Goal: Check status

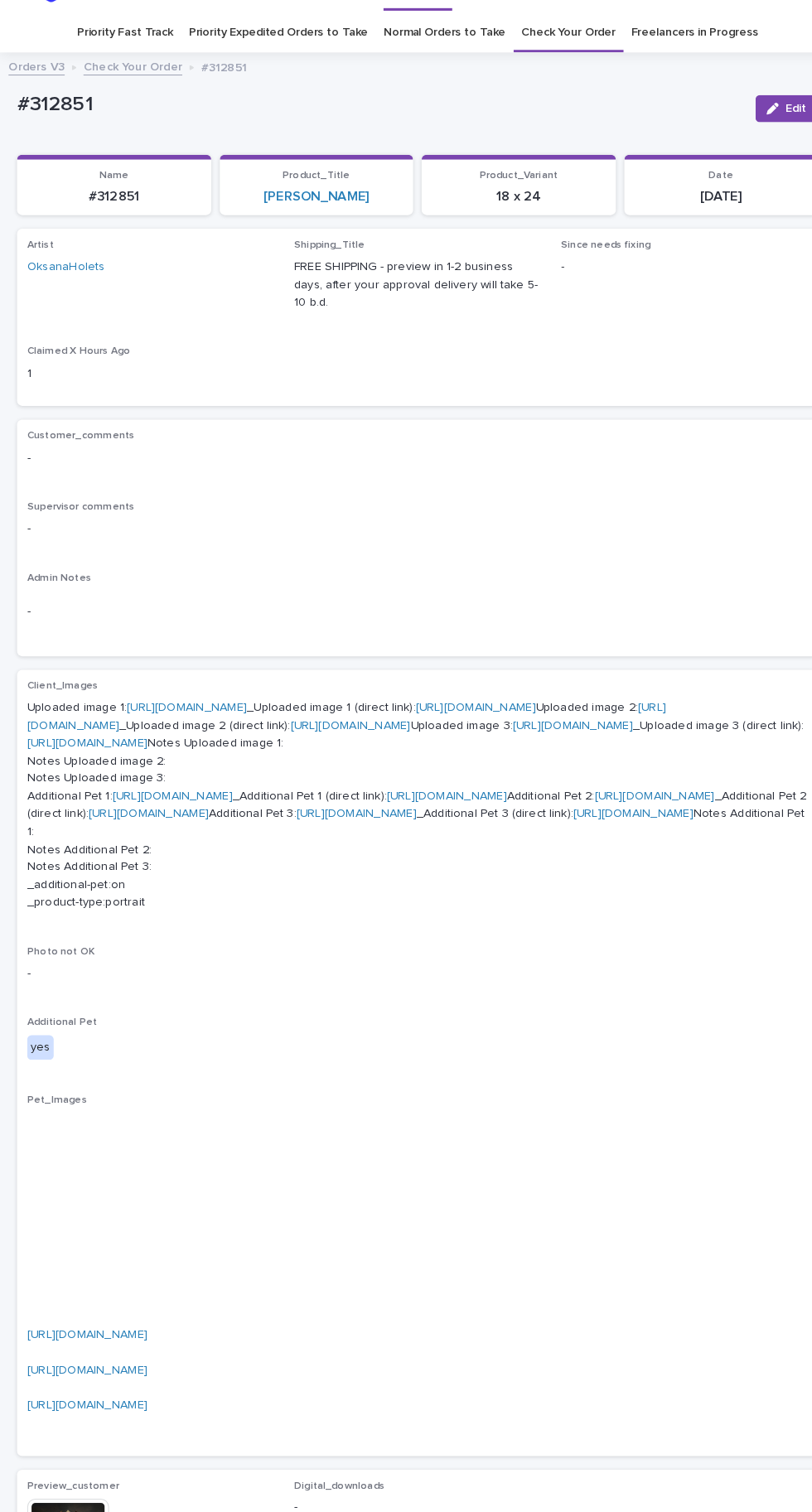
click at [587, 131] on p "#312851" at bounding box center [369, 144] width 705 height 24
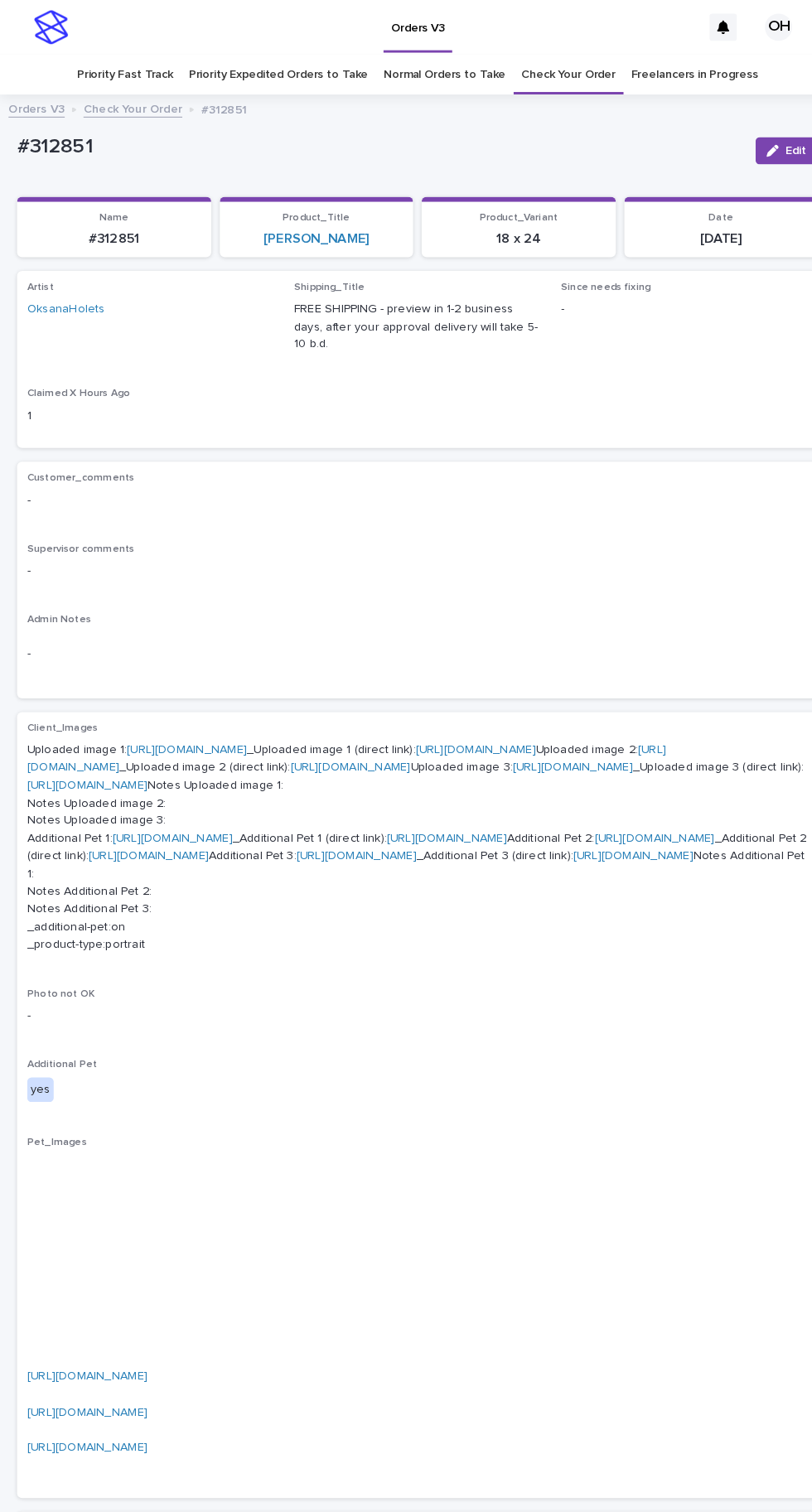
click at [580, 92] on div "Orders V3 Check Your Order #312851" at bounding box center [406, 97] width 812 height 10
click at [614, 53] on link "Freelancers in Progress" at bounding box center [676, 73] width 124 height 39
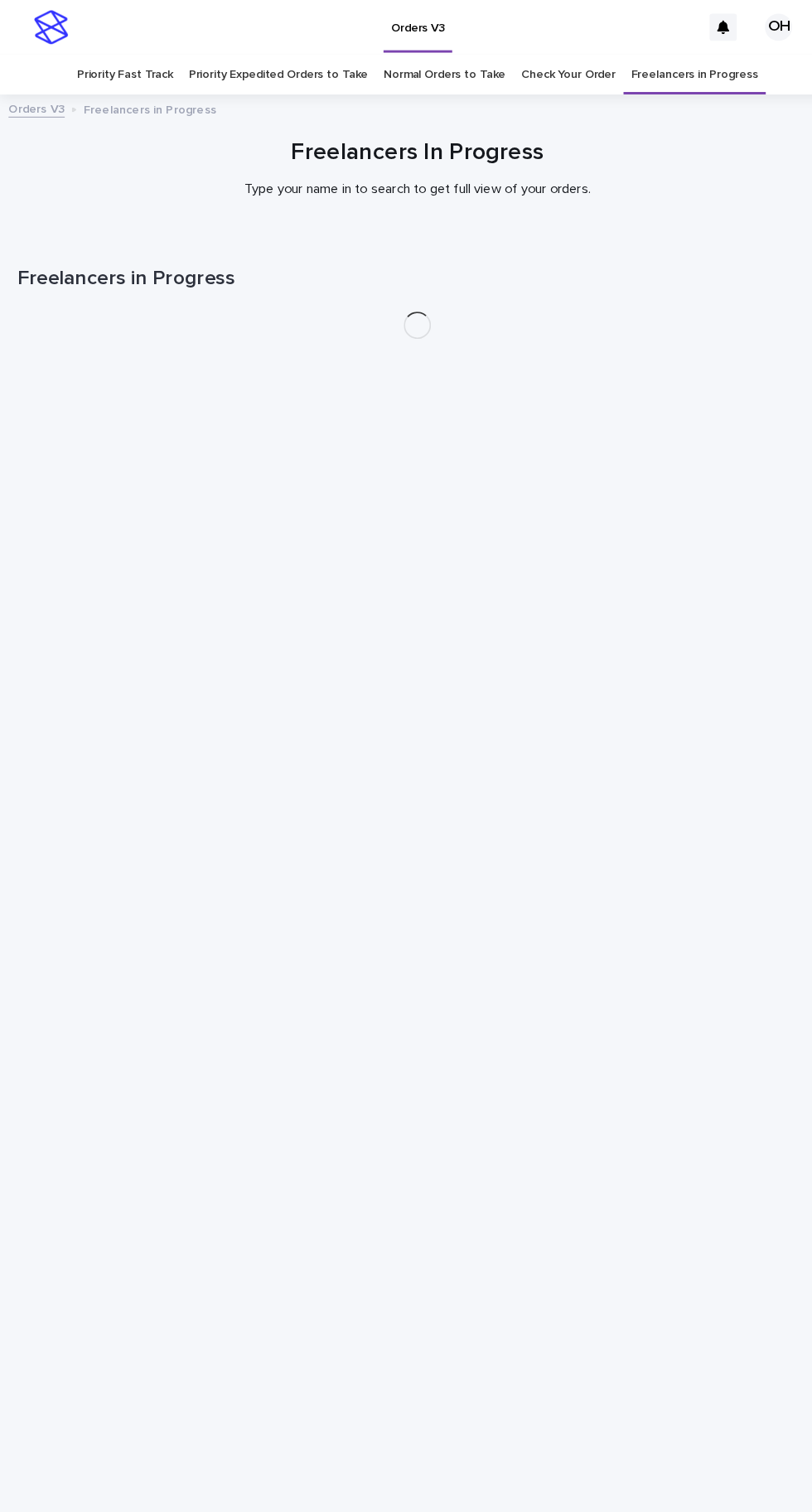
click at [567, 53] on link "Check Your Order" at bounding box center [553, 73] width 92 height 39
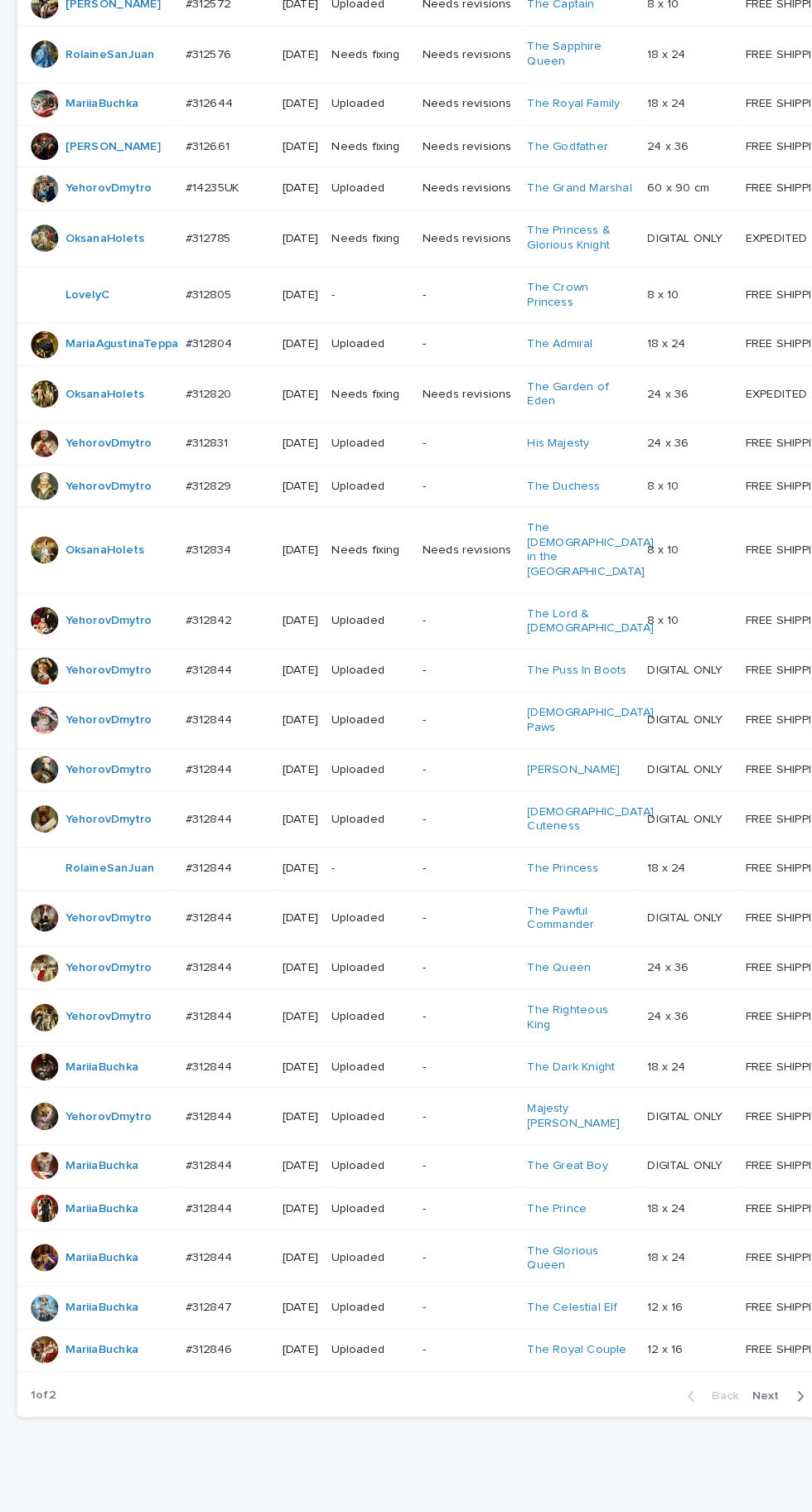
scroll to position [580, 0]
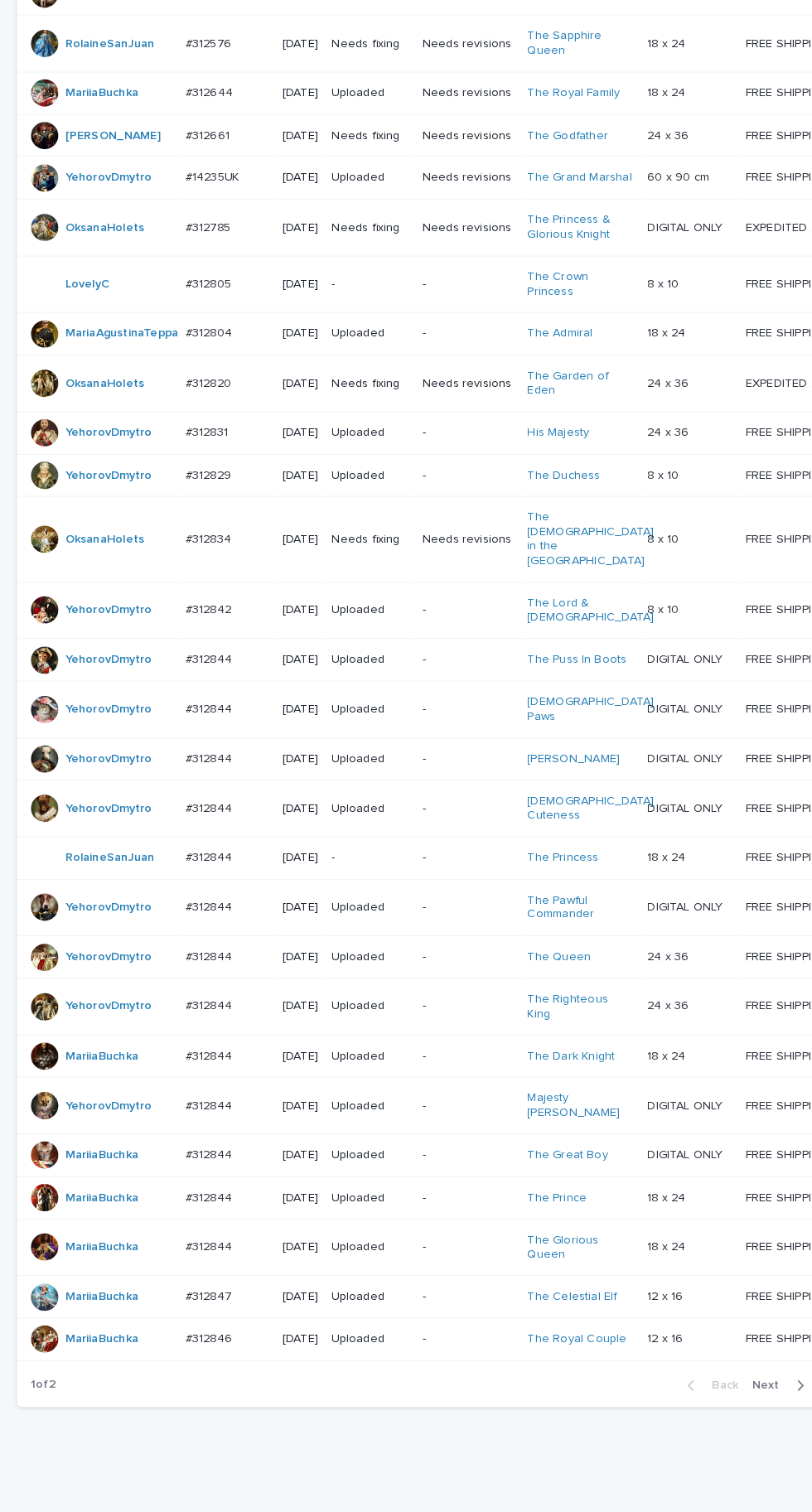
click at [772, 1356] on div "button" at bounding box center [774, 1349] width 14 height 15
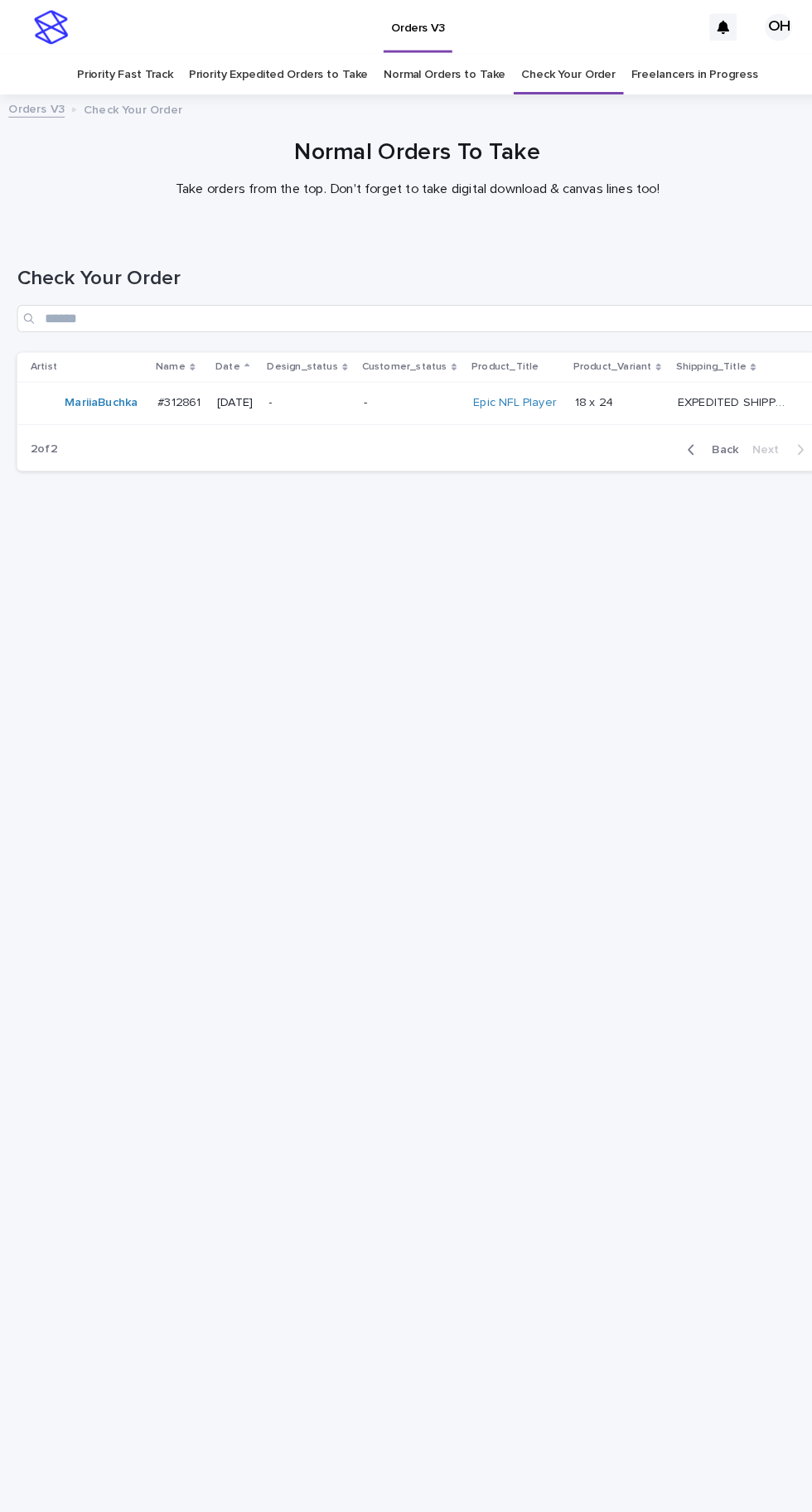
click at [714, 439] on span "Back" at bounding box center [700, 437] width 36 height 11
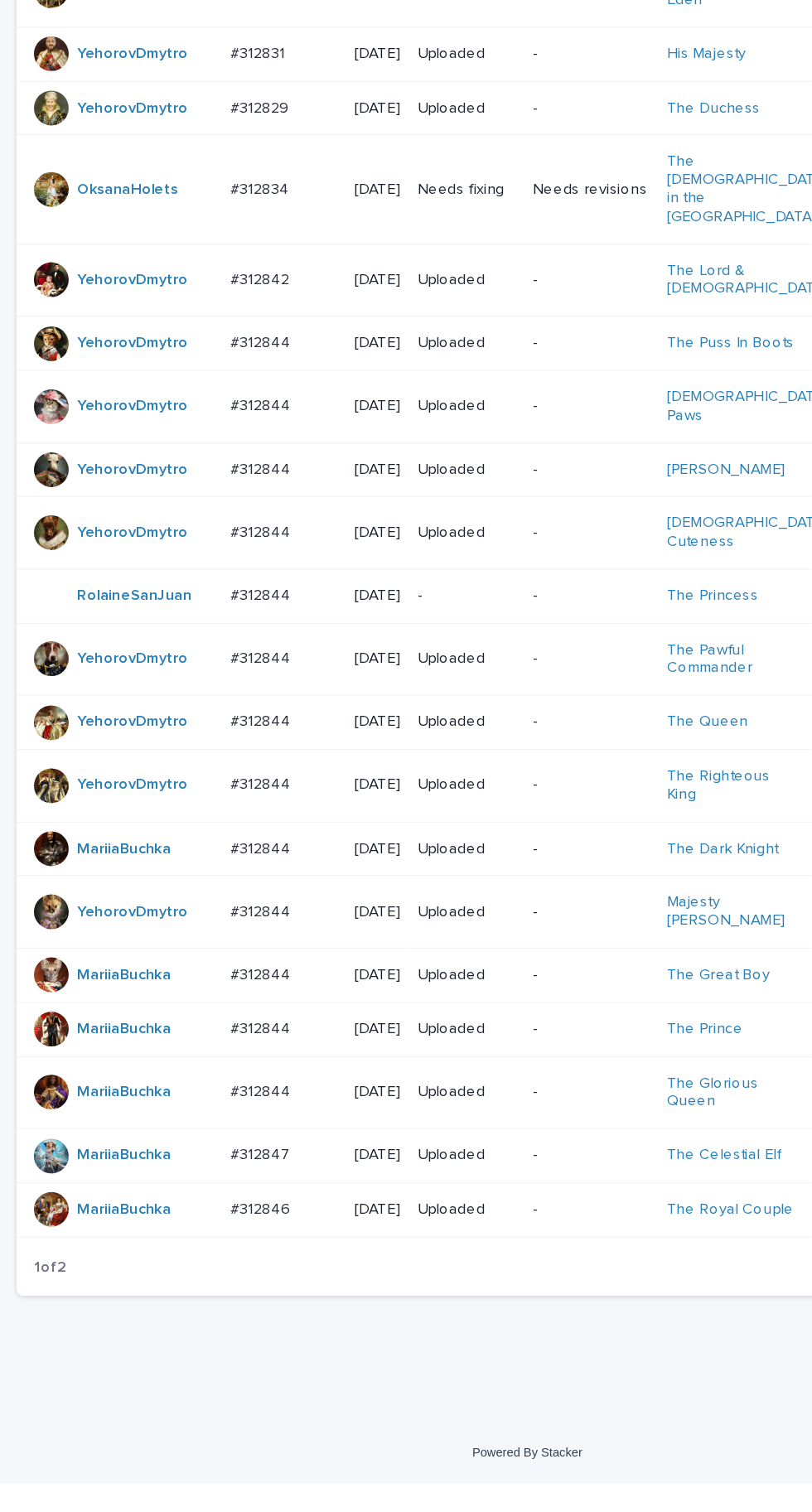
click at [252, 1317] on div "#312846 #312846" at bounding box center [220, 1303] width 82 height 27
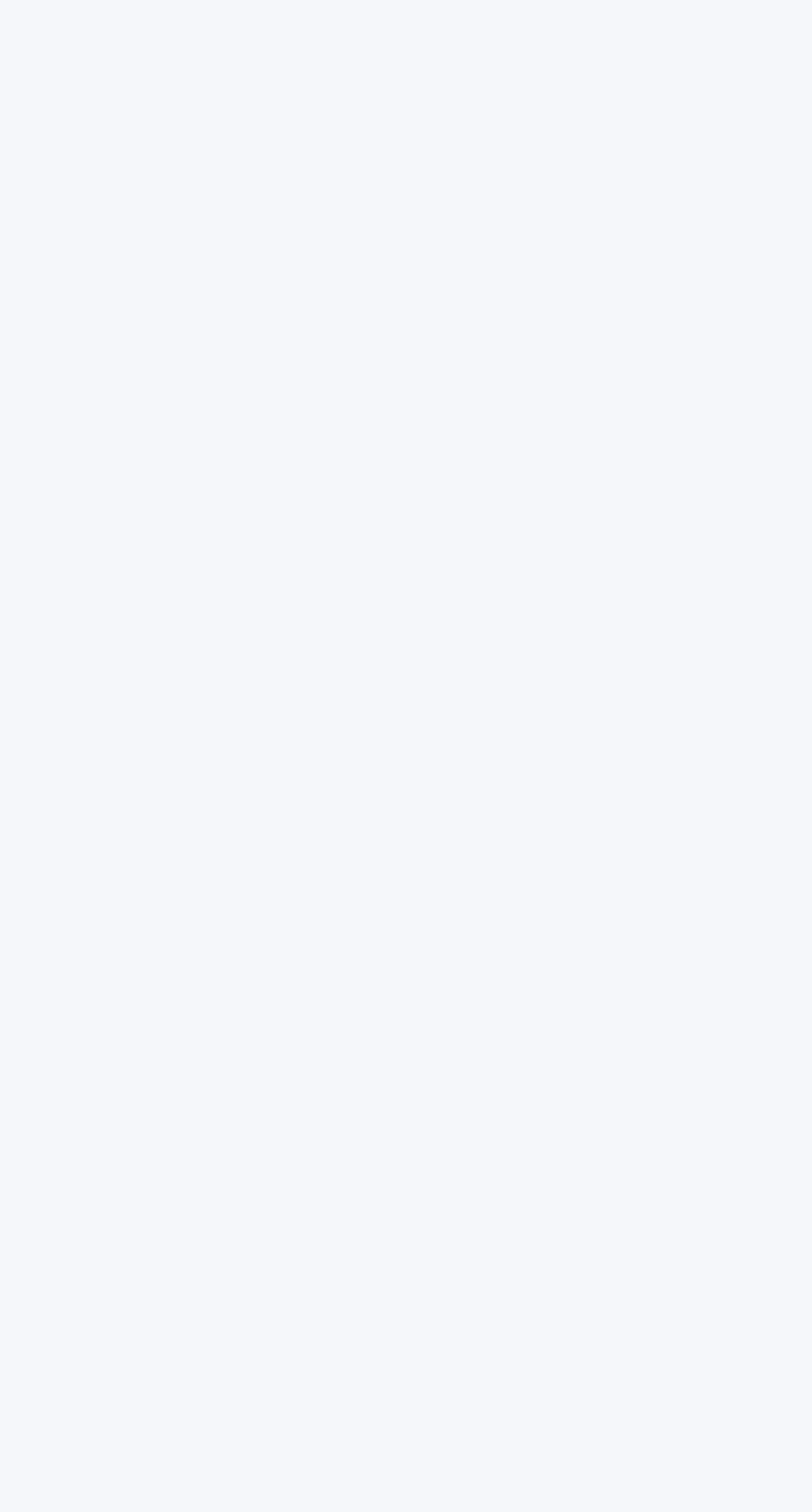
scroll to position [53, 0]
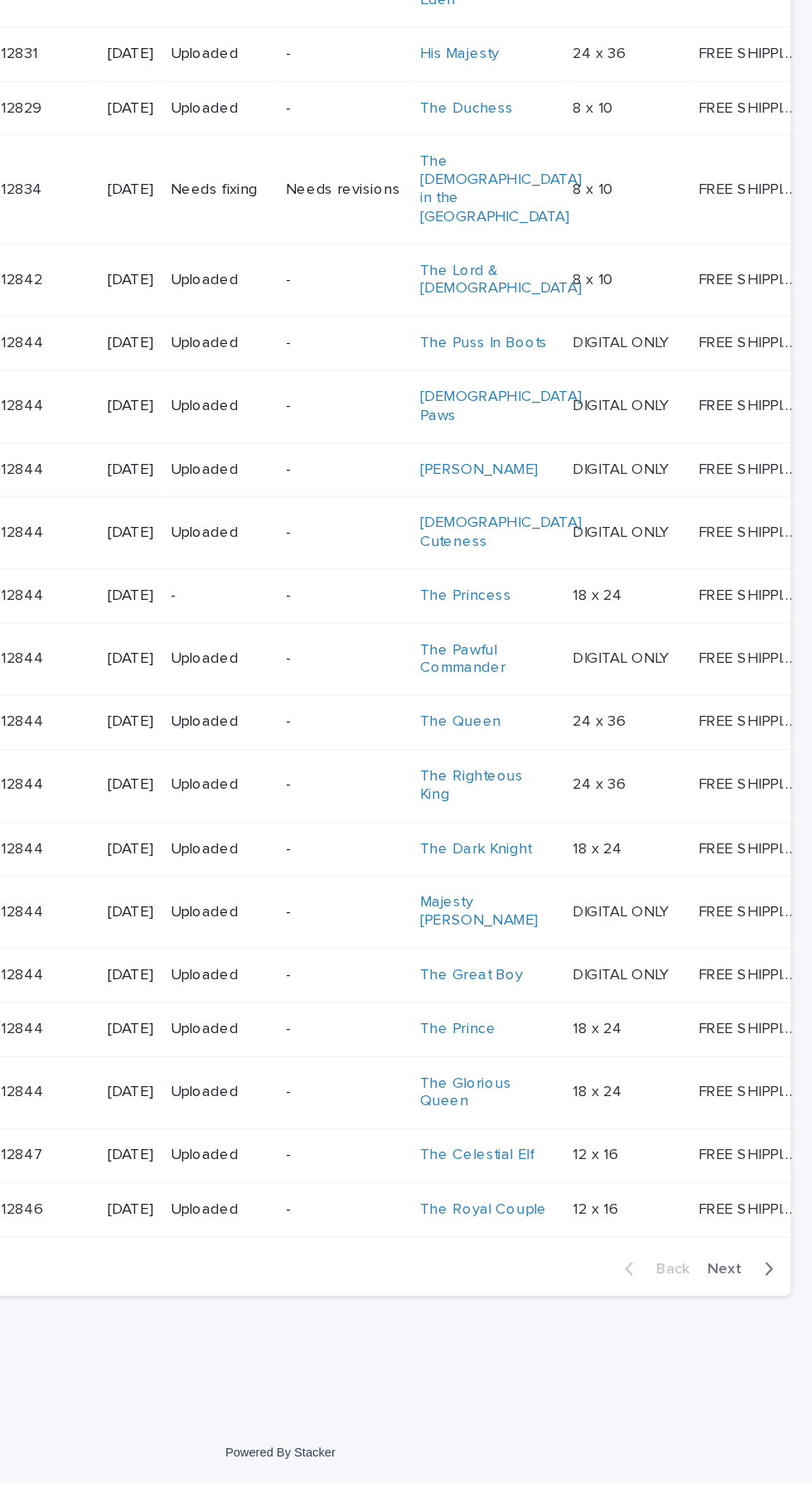
click at [778, 1356] on icon "button" at bounding box center [778, 1349] width 8 height 15
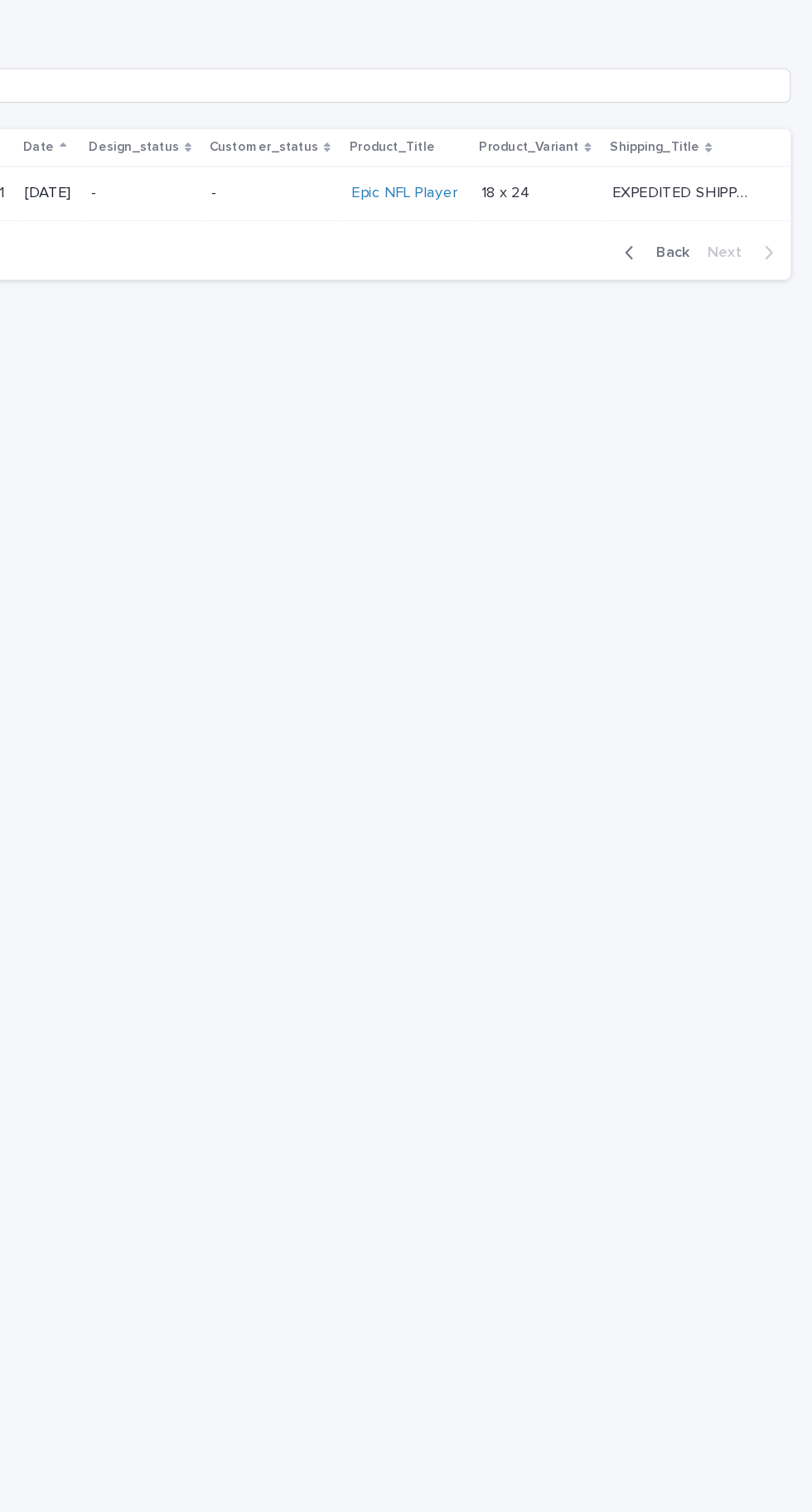
click at [733, 468] on div "Check Your Order Artist Name Date Design_status Customer_status Product_Title P…" at bounding box center [406, 349] width 779 height 246
click at [715, 444] on button "Back" at bounding box center [690, 438] width 69 height 15
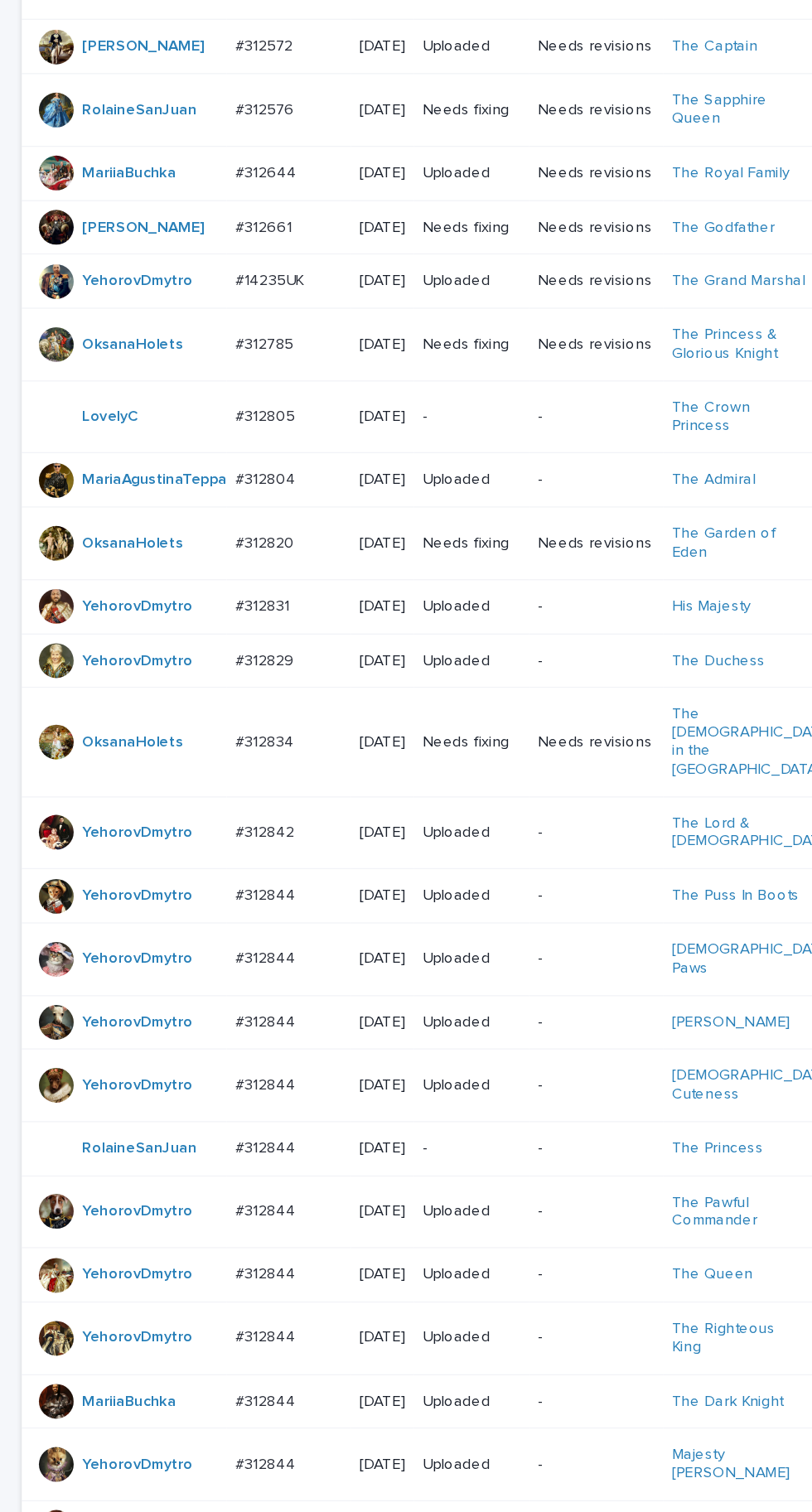
scroll to position [96, 0]
click at [224, 779] on p "#312820" at bounding box center [203, 771] width 48 height 18
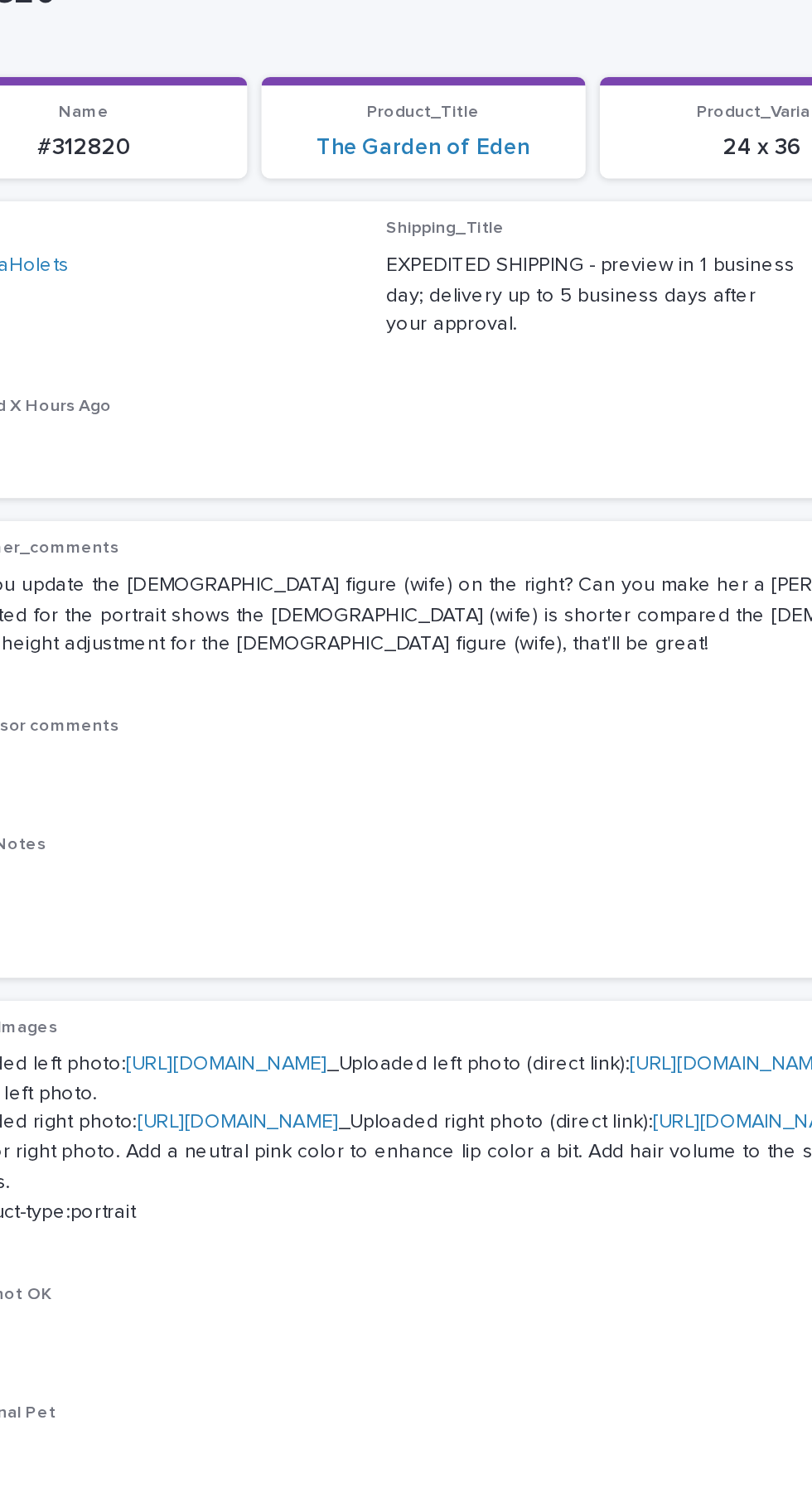
scroll to position [4, 0]
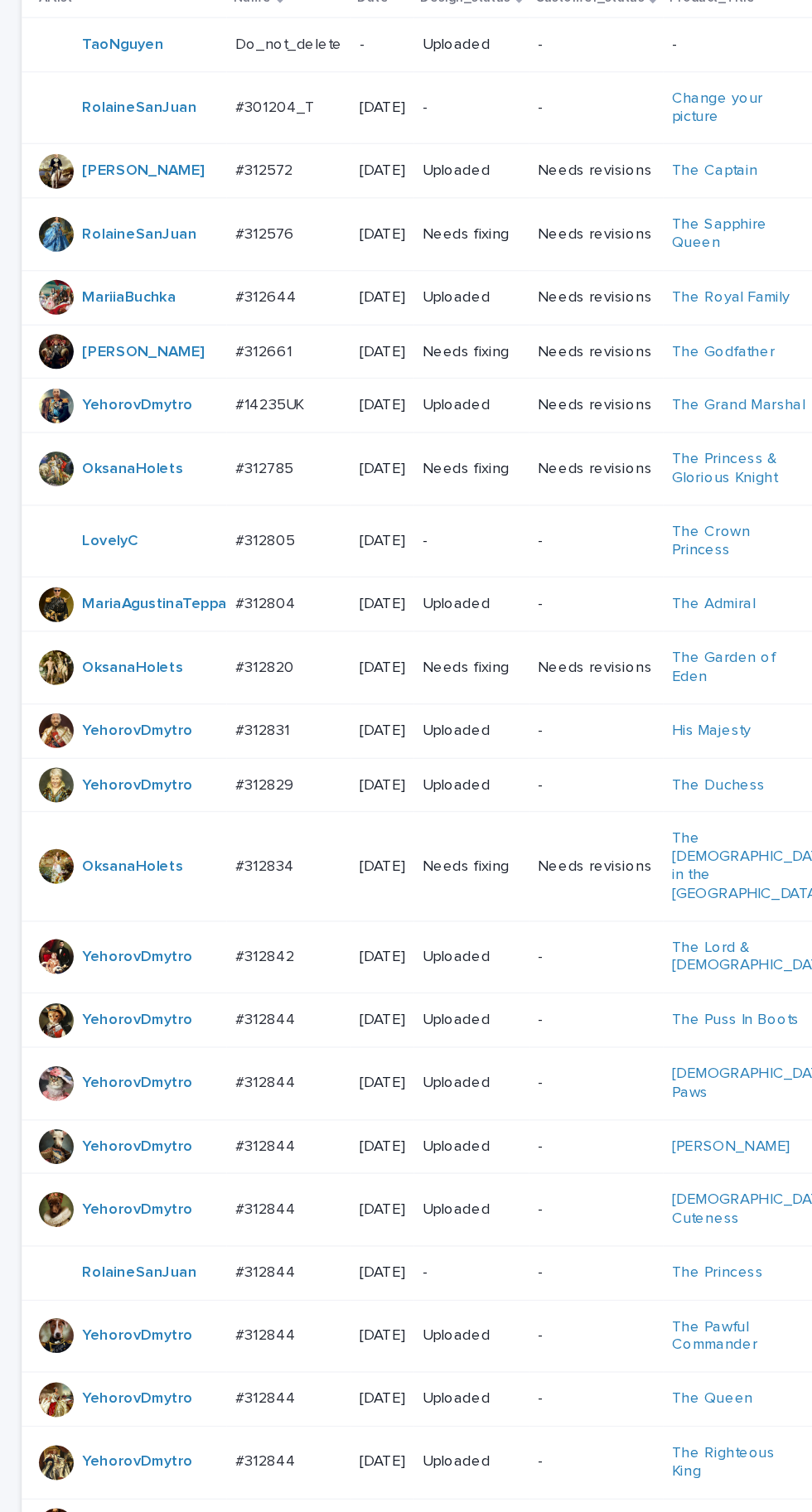
click at [253, 730] on div "#312785 #312785" at bounding box center [220, 716] width 82 height 27
